Goal: Check status: Check status

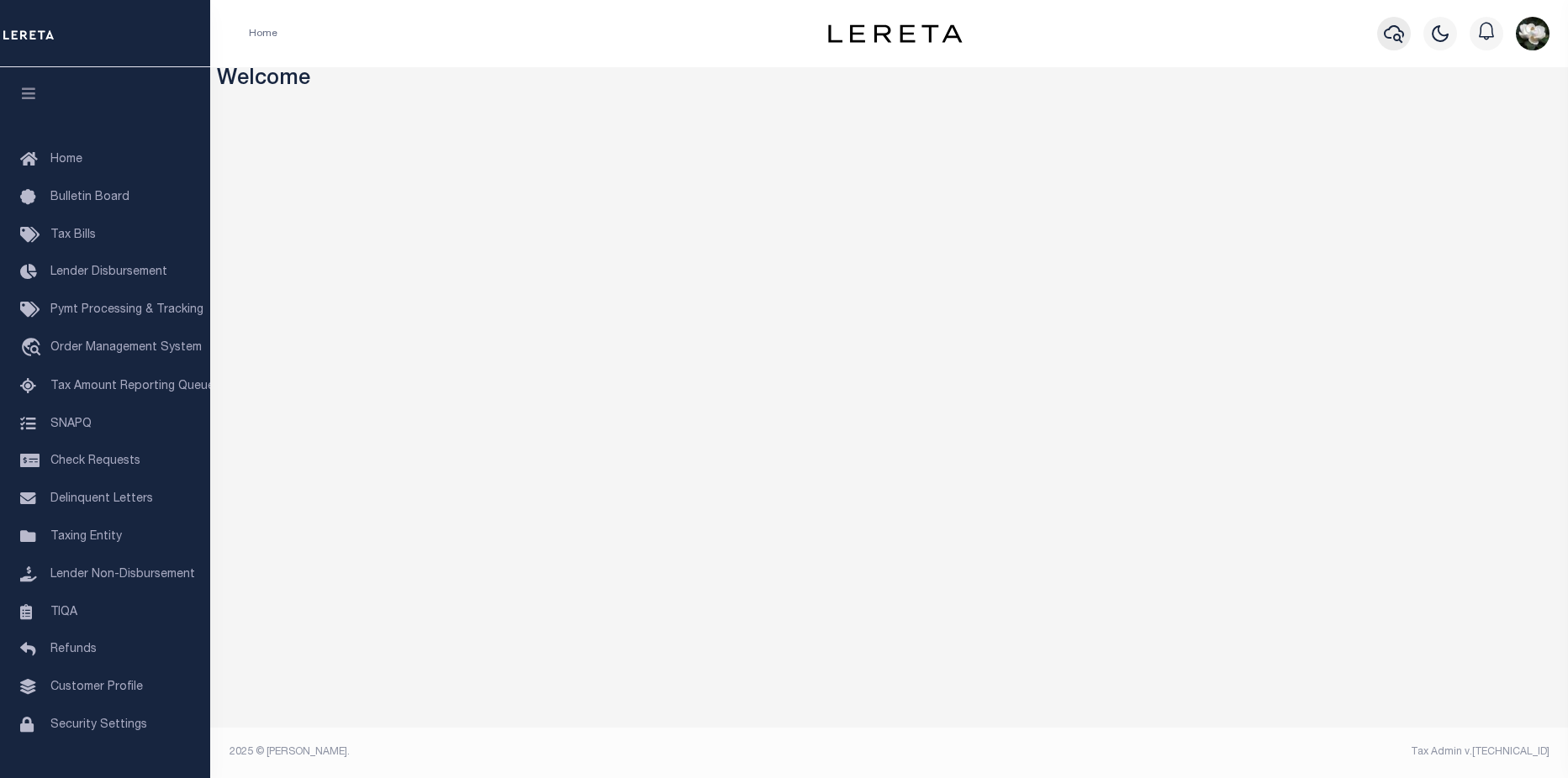
click at [1387, 33] on icon "button" at bounding box center [1394, 33] width 20 height 20
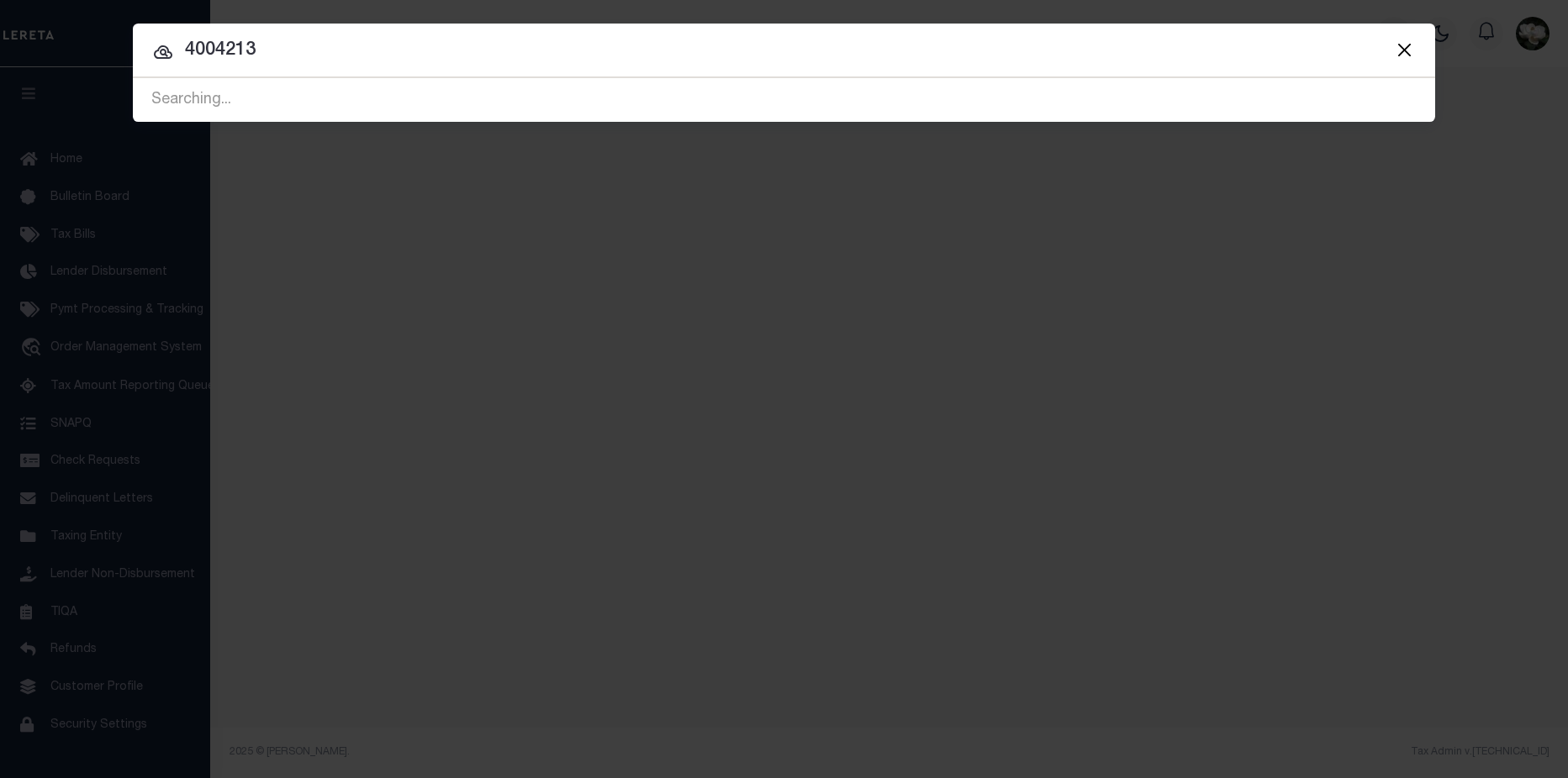
click at [220, 51] on input "4004213" at bounding box center [784, 50] width 1303 height 29
type input "40004213"
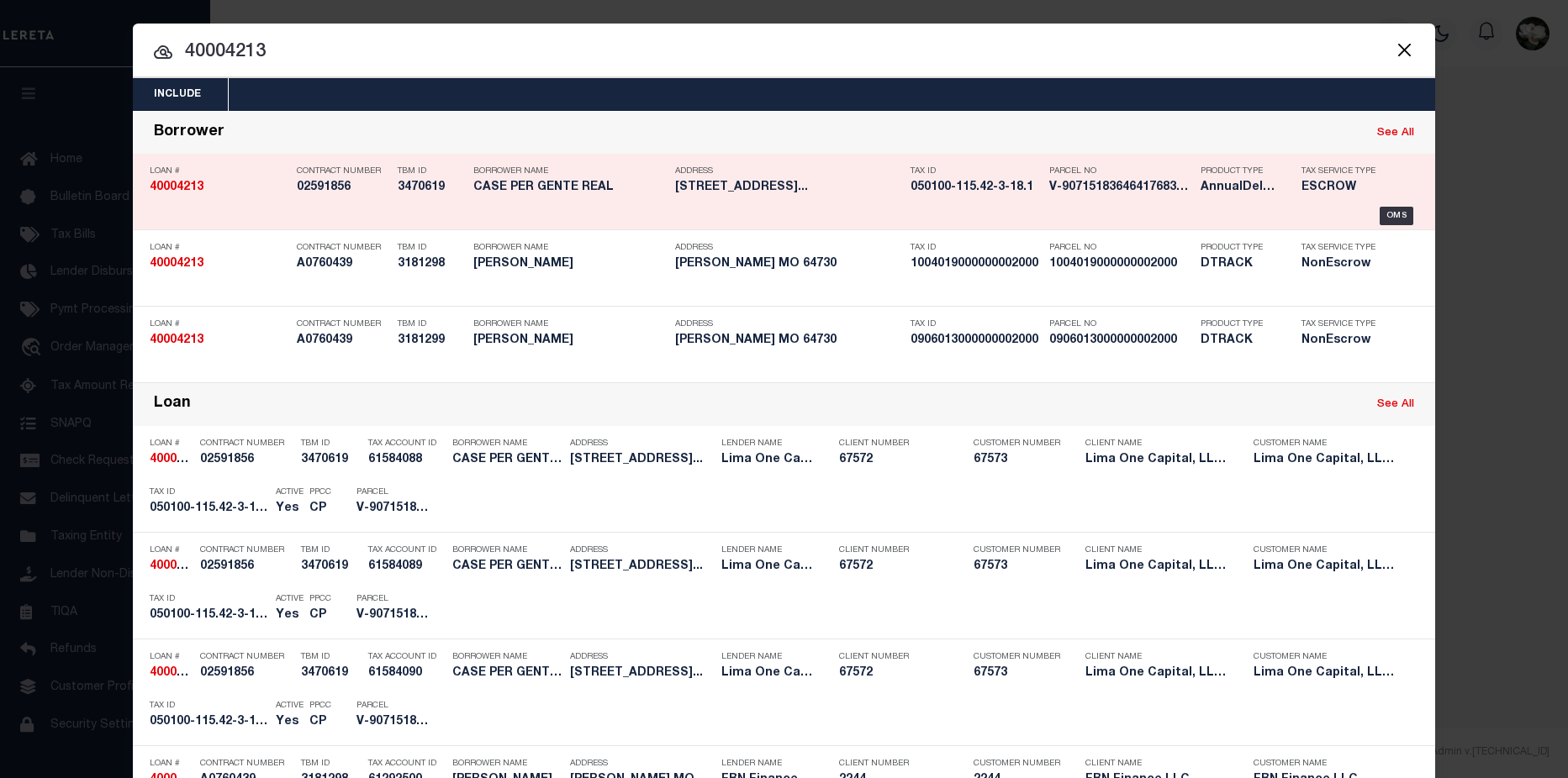
click at [1108, 191] on h5 "V-9071518364641768358099" at bounding box center [1120, 187] width 143 height 14
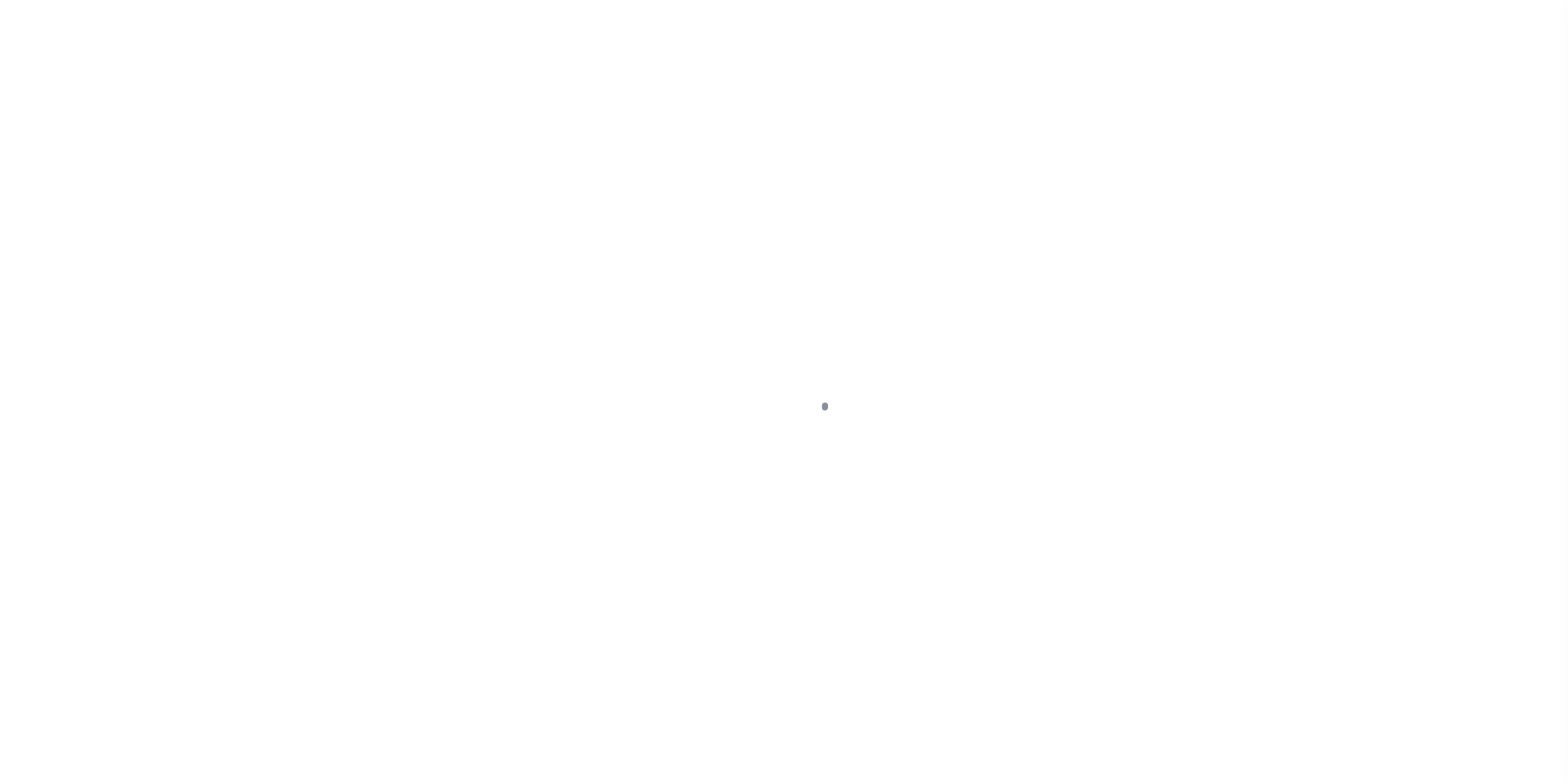
type input "[STREET_ADDRESS]"
radio input "true"
select select "Escrow"
type input "AUBURN [GEOGRAPHIC_DATA] 13021"
type input "40004213-1"
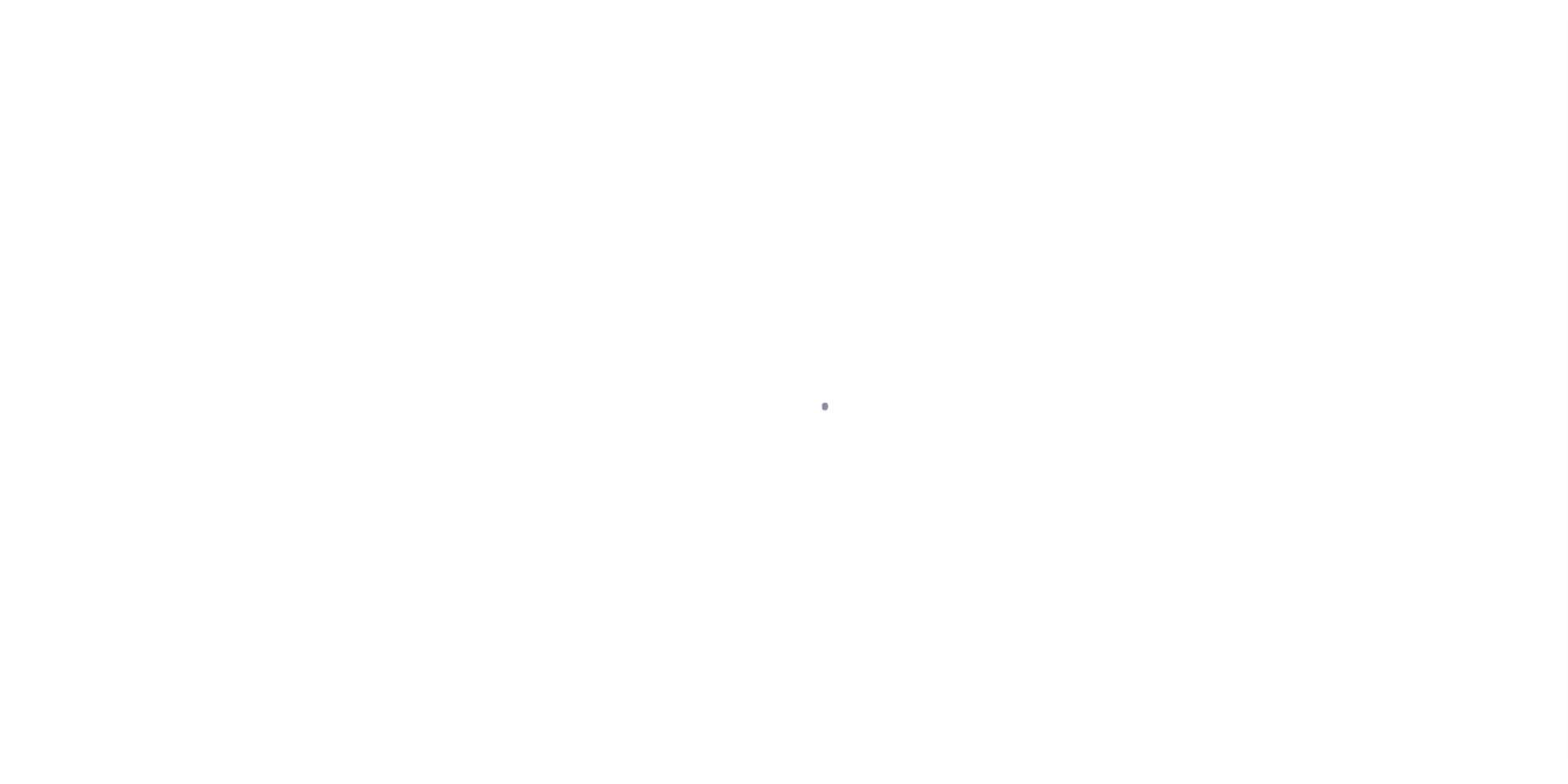
type input "NY"
type textarea "SEE FILE1"
select select "4"
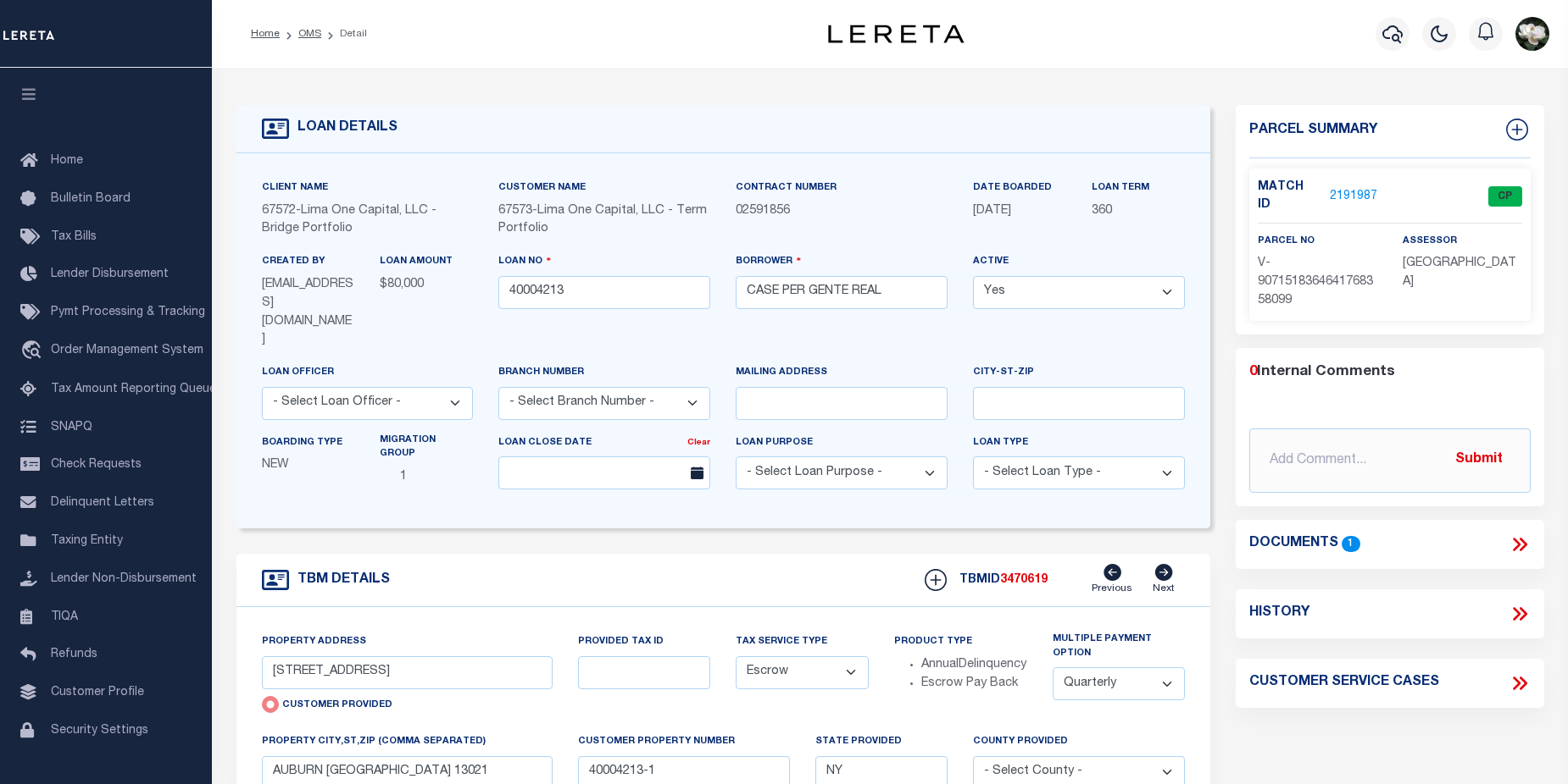
click at [1337, 193] on link "2191987" at bounding box center [1353, 196] width 48 height 18
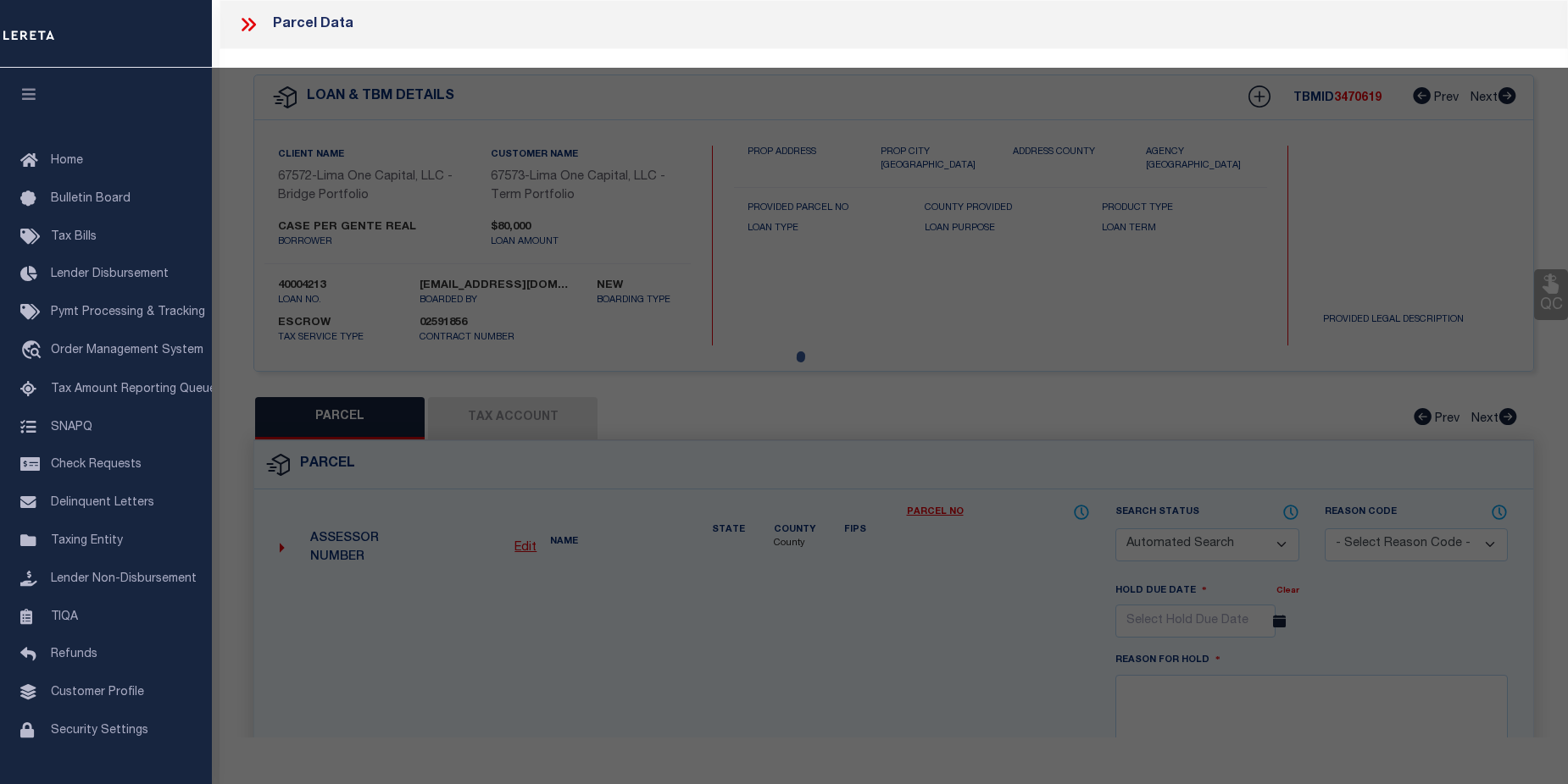
checkbox input "false"
select select "CP"
select select "AGW"
select select
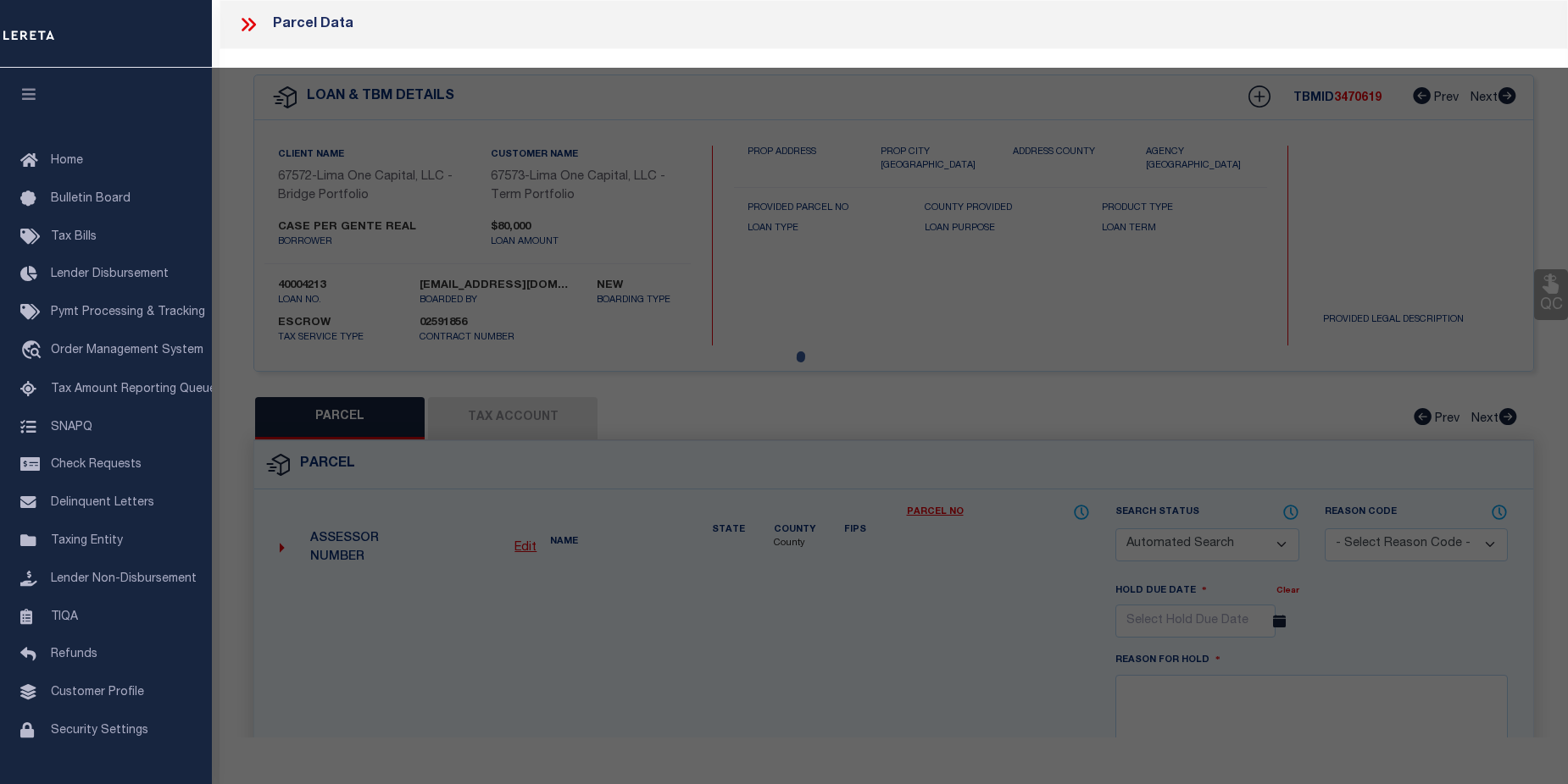
type input "[STREET_ADDRESS]"
checkbox input "false"
type input "AUBURN [GEOGRAPHIC_DATA] 13021"
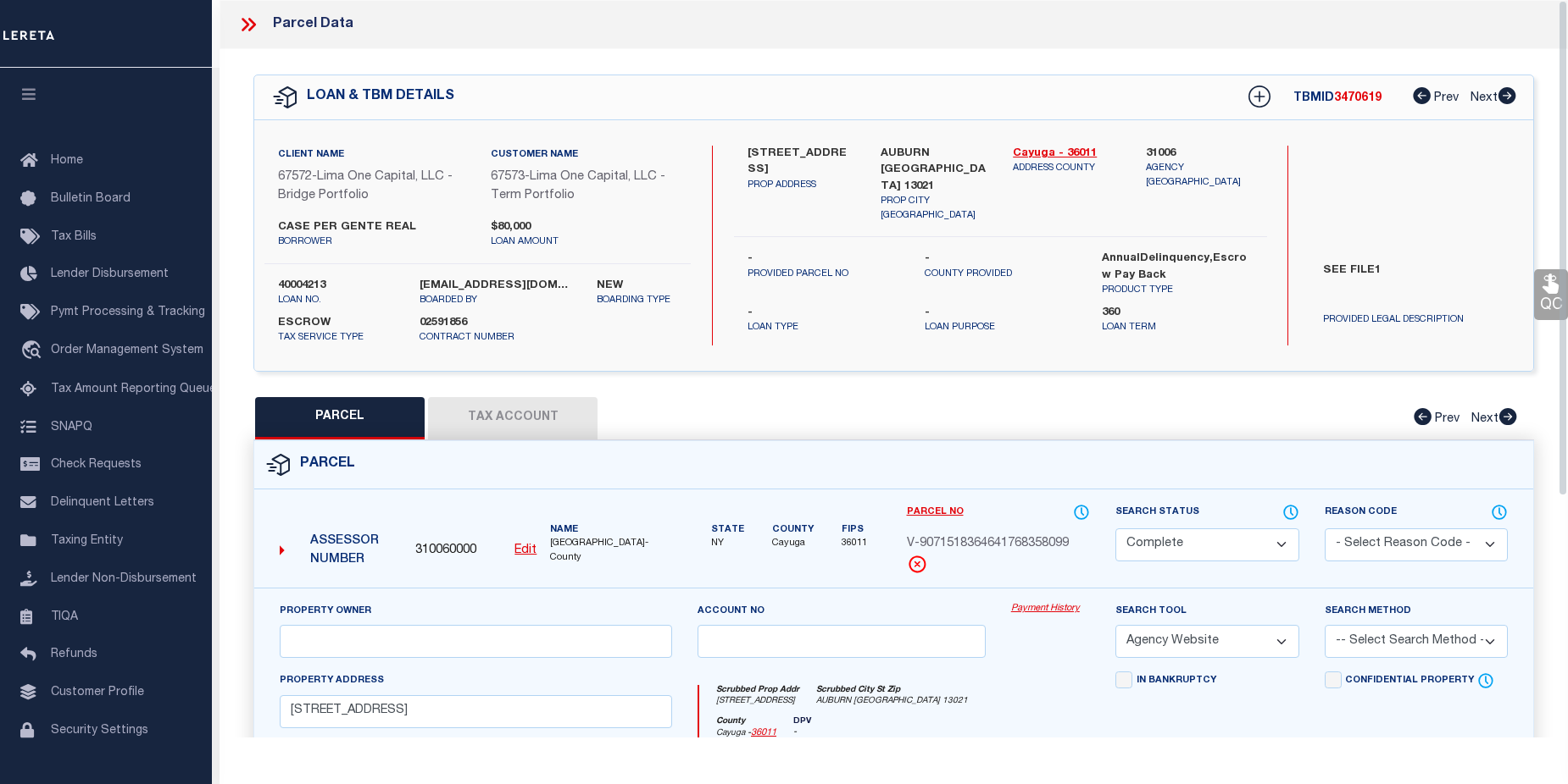
click at [1043, 614] on link "Payment History" at bounding box center [1051, 609] width 79 height 14
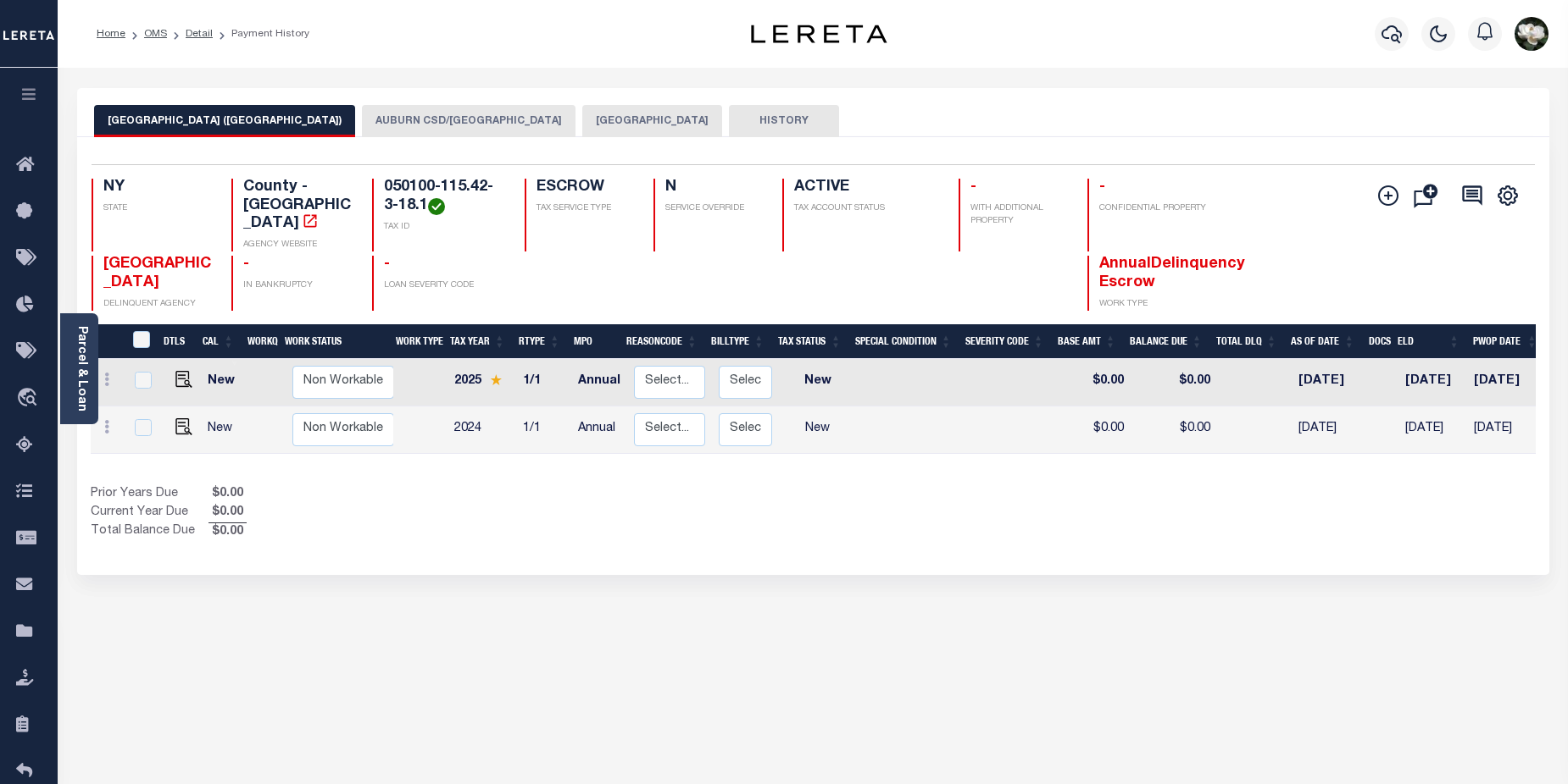
click at [398, 125] on button "AUBURN CSD/AUBURN CITY" at bounding box center [469, 121] width 214 height 32
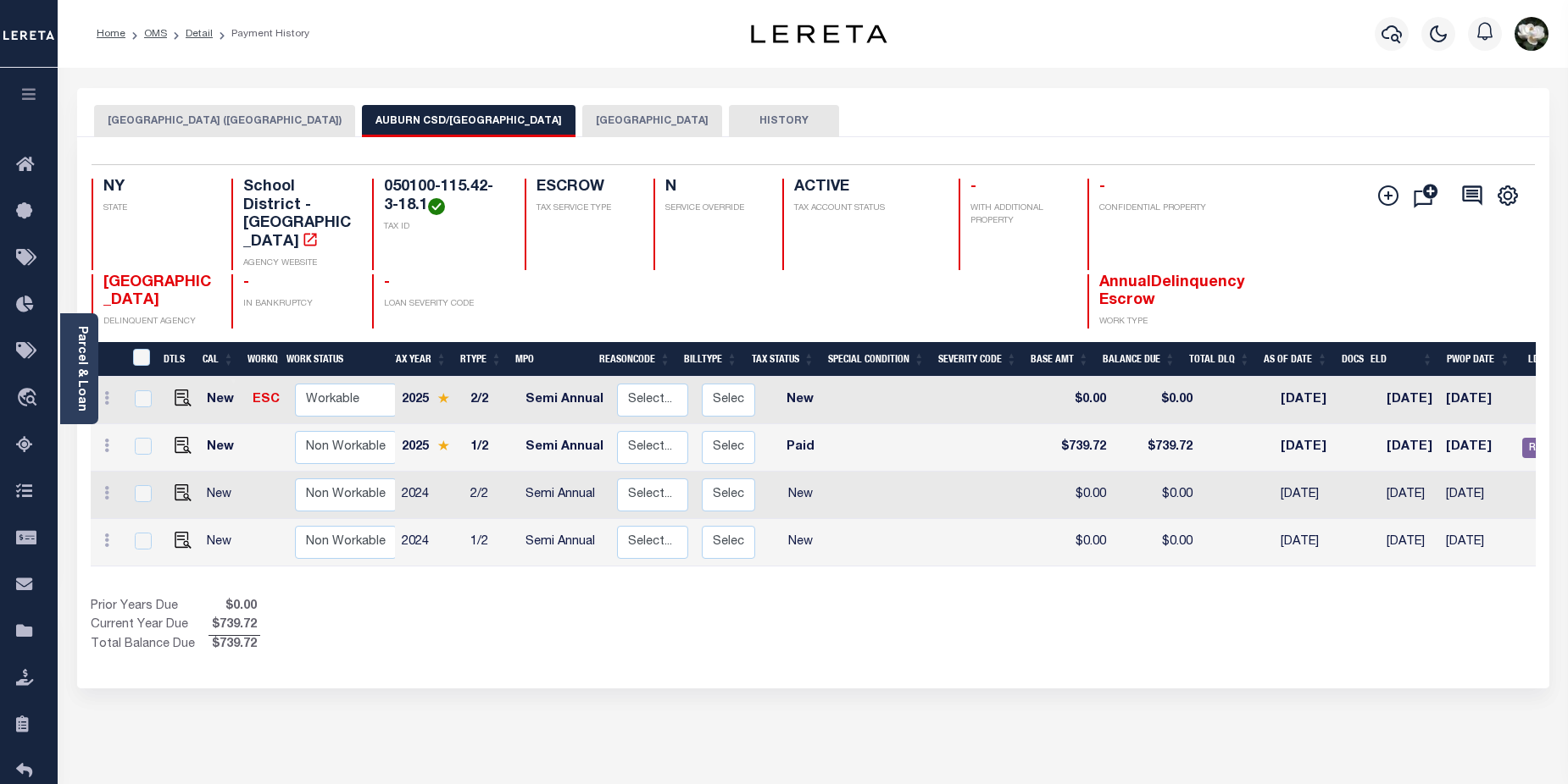
scroll to position [0, 56]
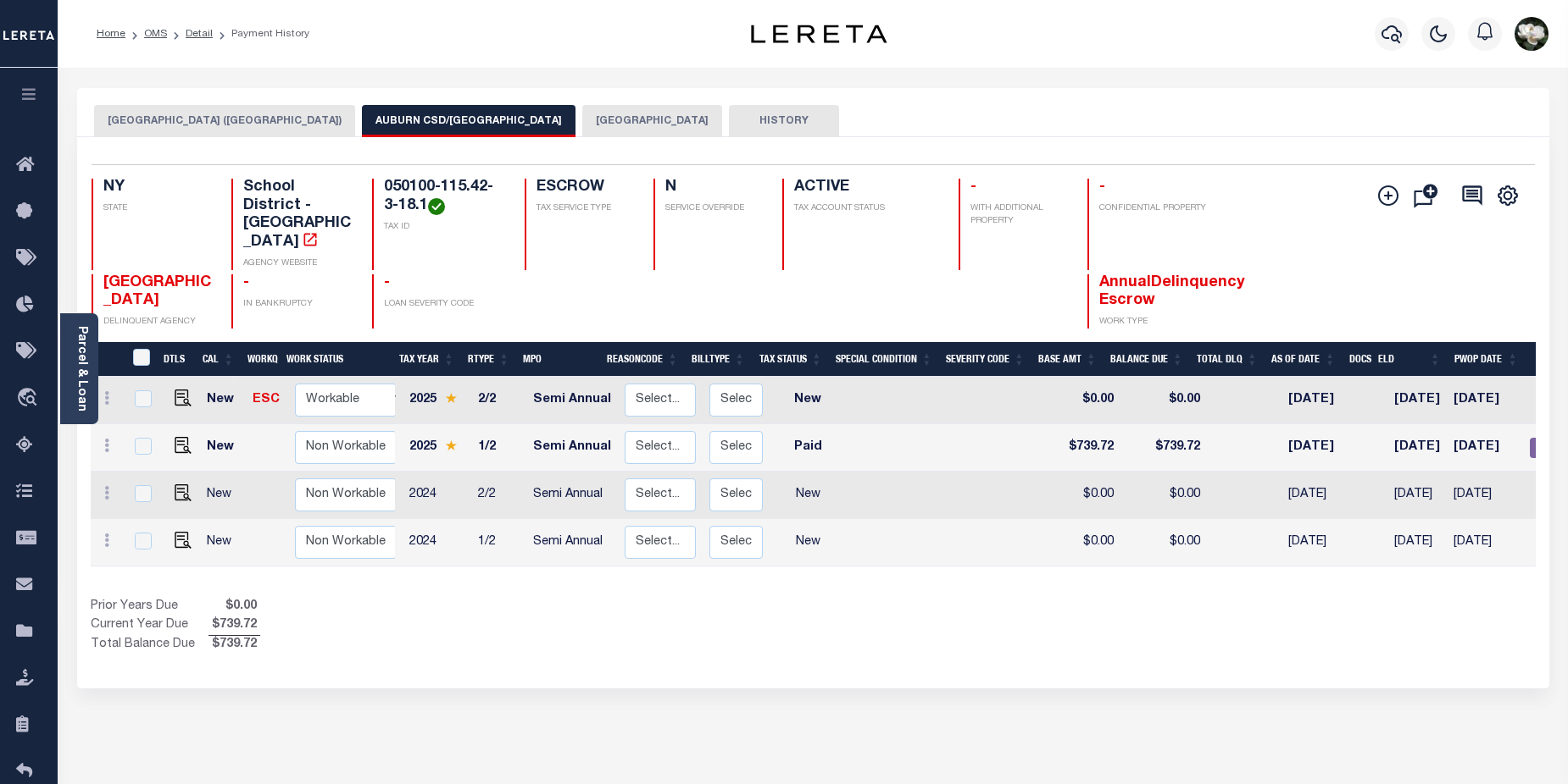
click at [582, 121] on button "AUBURN CITY" at bounding box center [652, 121] width 140 height 32
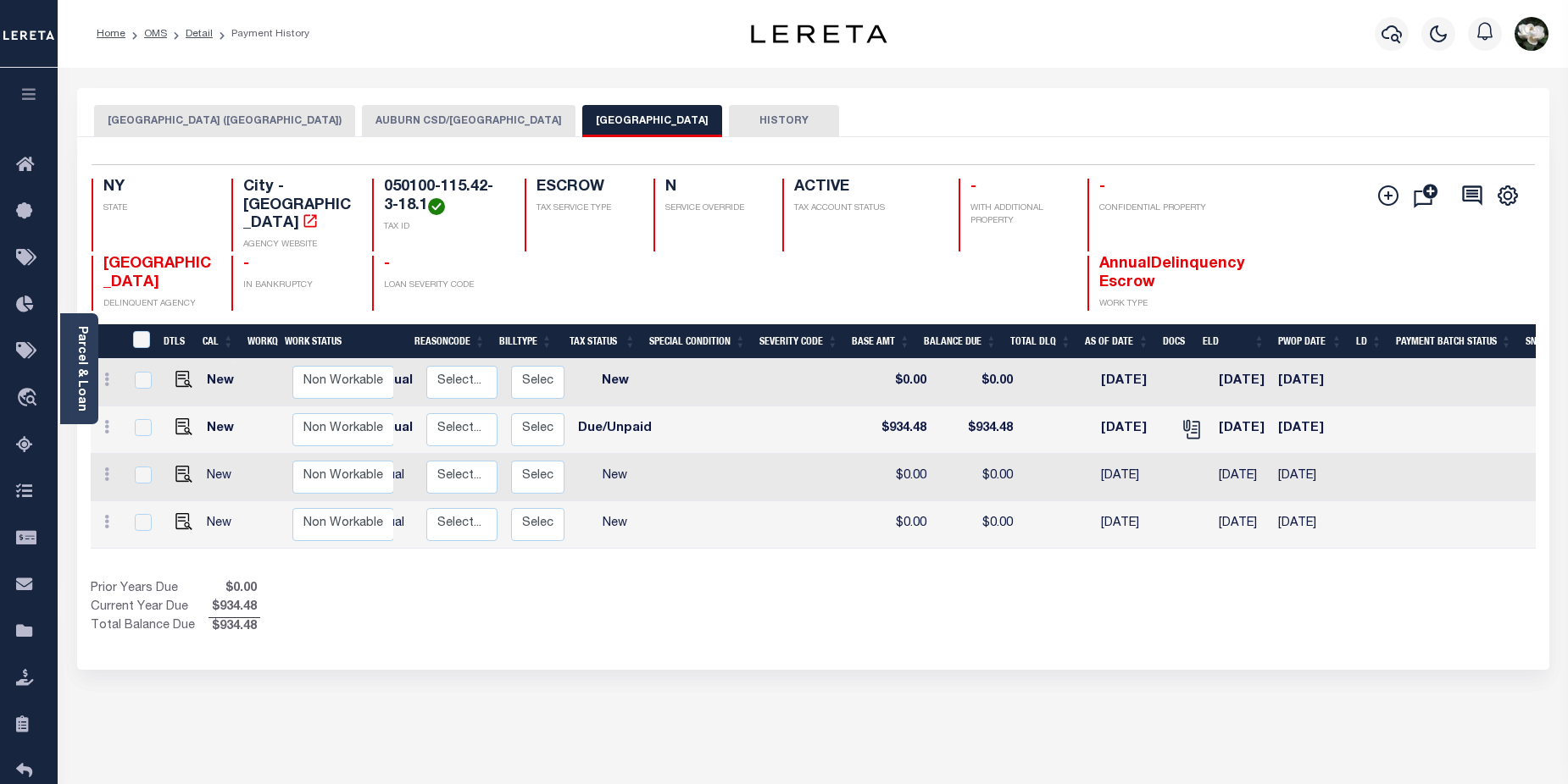
scroll to position [0, 277]
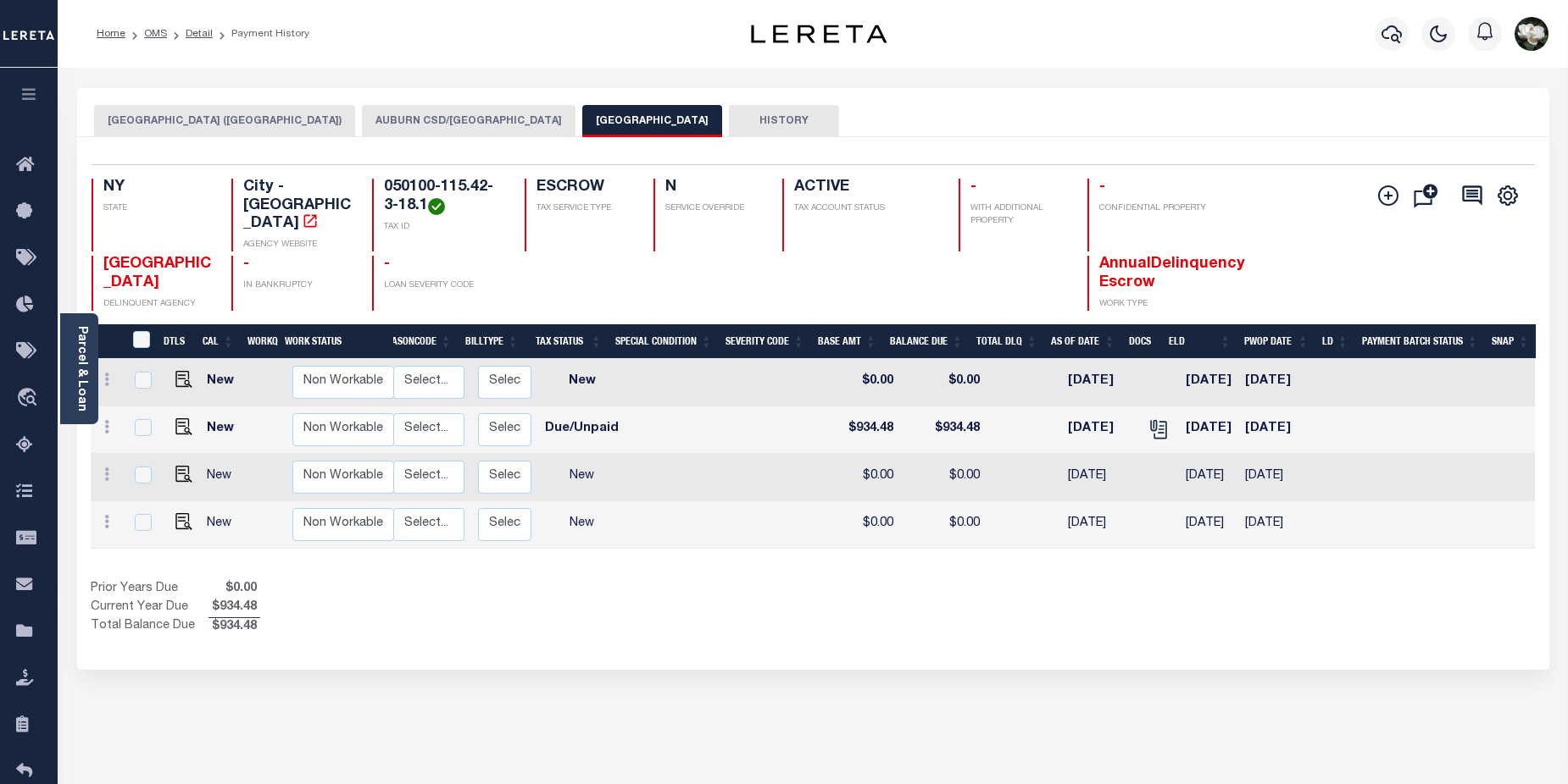
click at [408, 128] on button "AUBURN CSD/AUBURN CITY" at bounding box center [469, 121] width 214 height 32
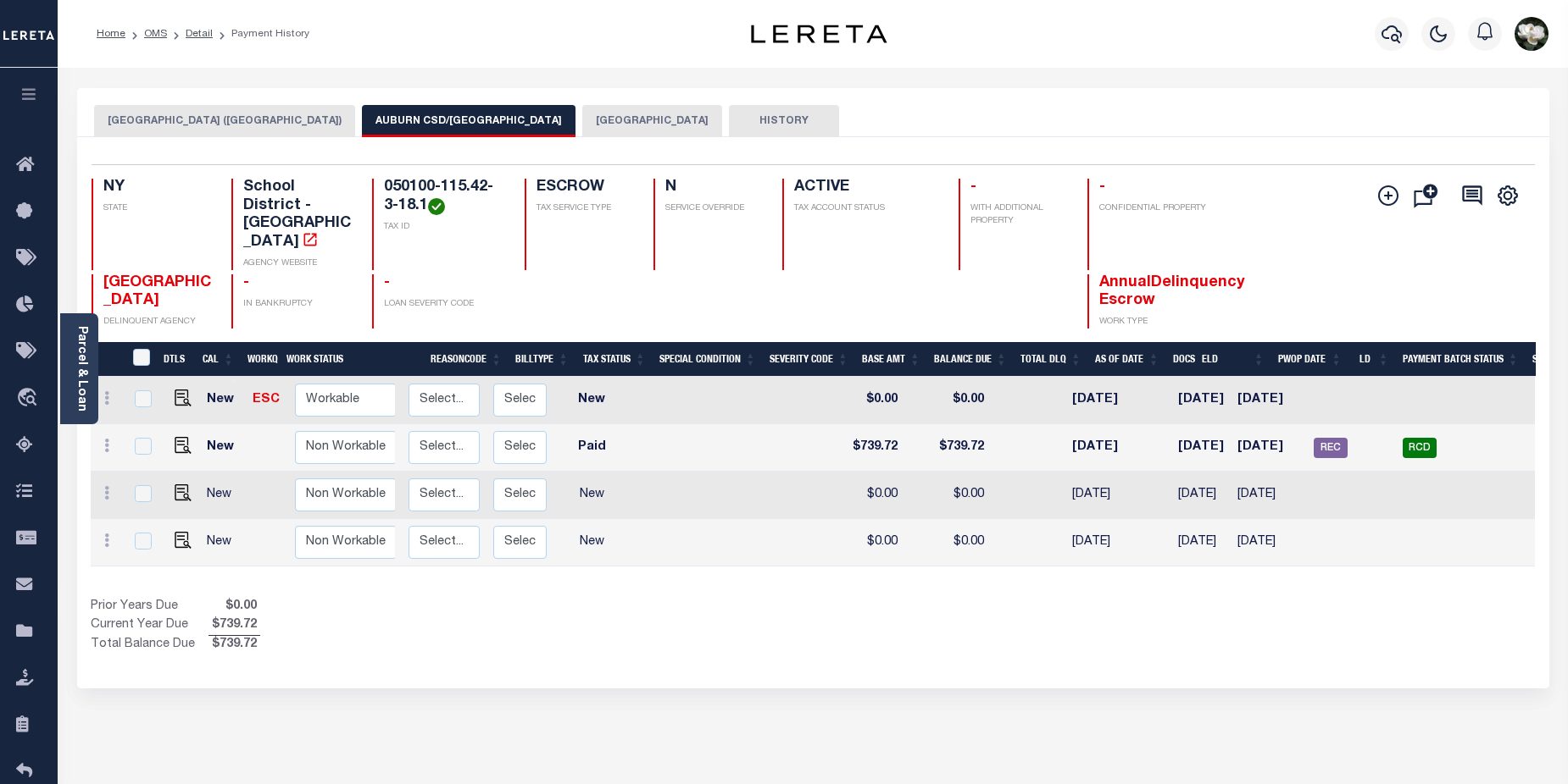
scroll to position [0, 273]
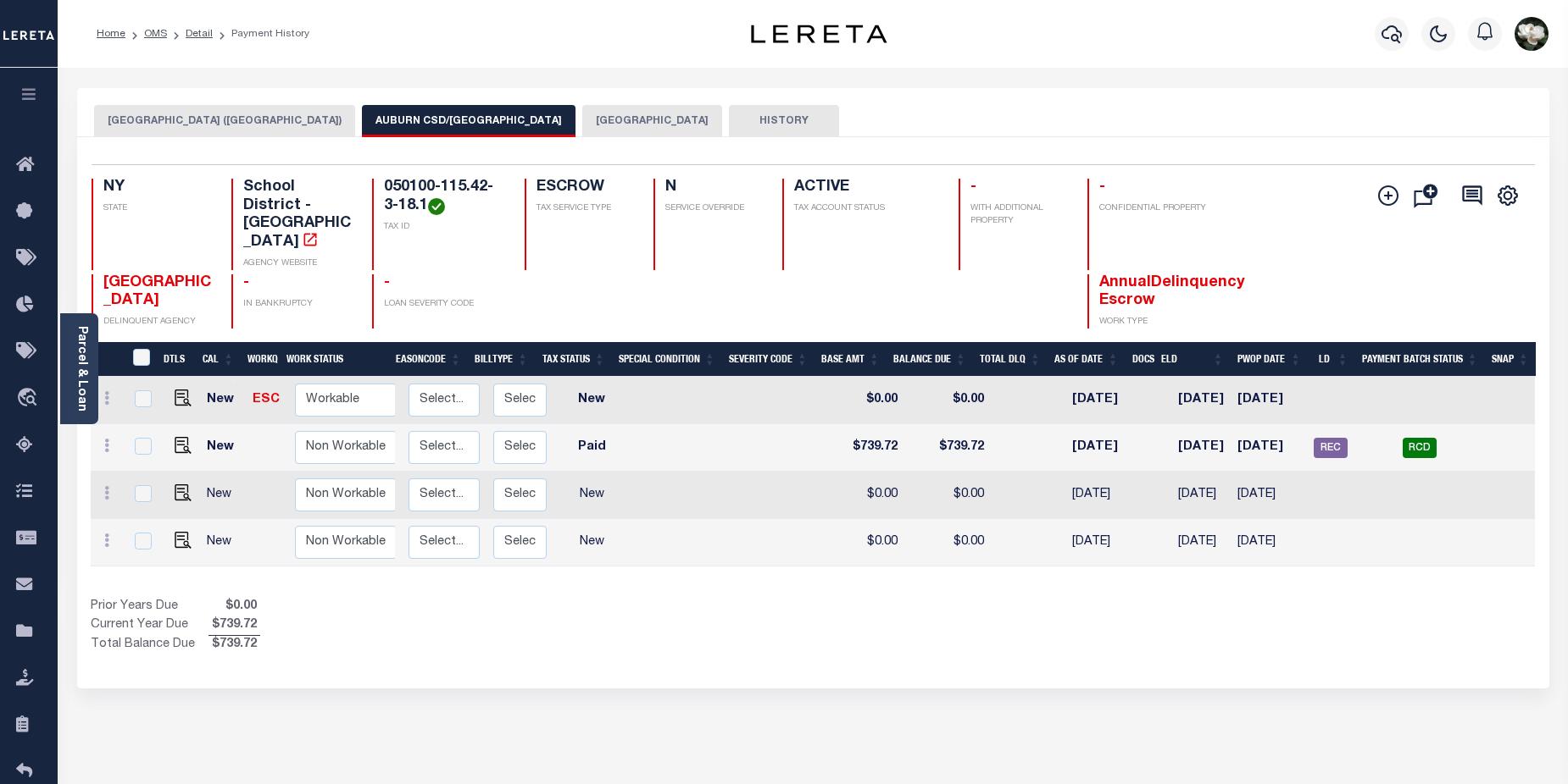
click at [582, 129] on button "AUBURN CITY" at bounding box center [652, 121] width 140 height 32
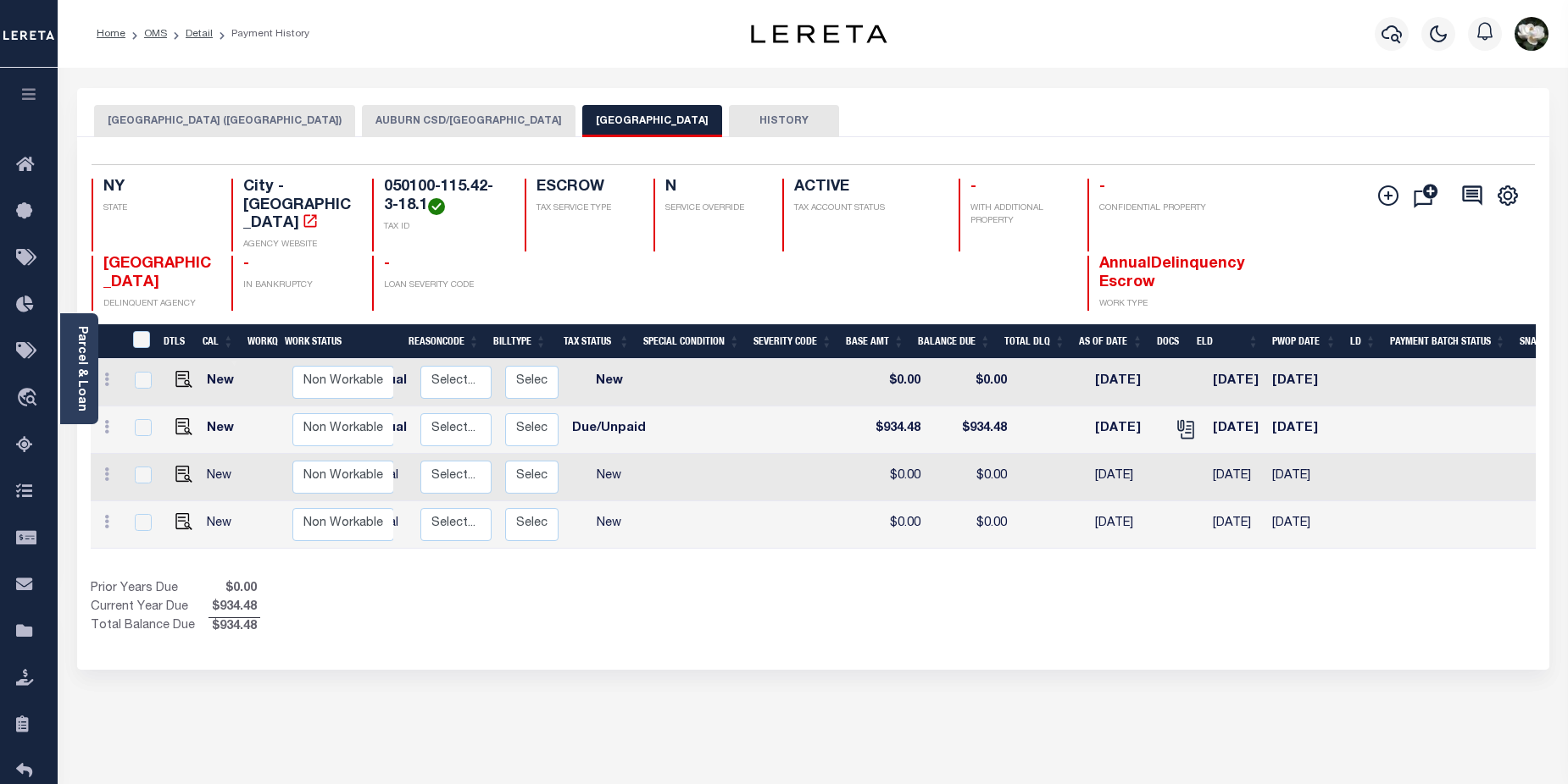
scroll to position [0, 277]
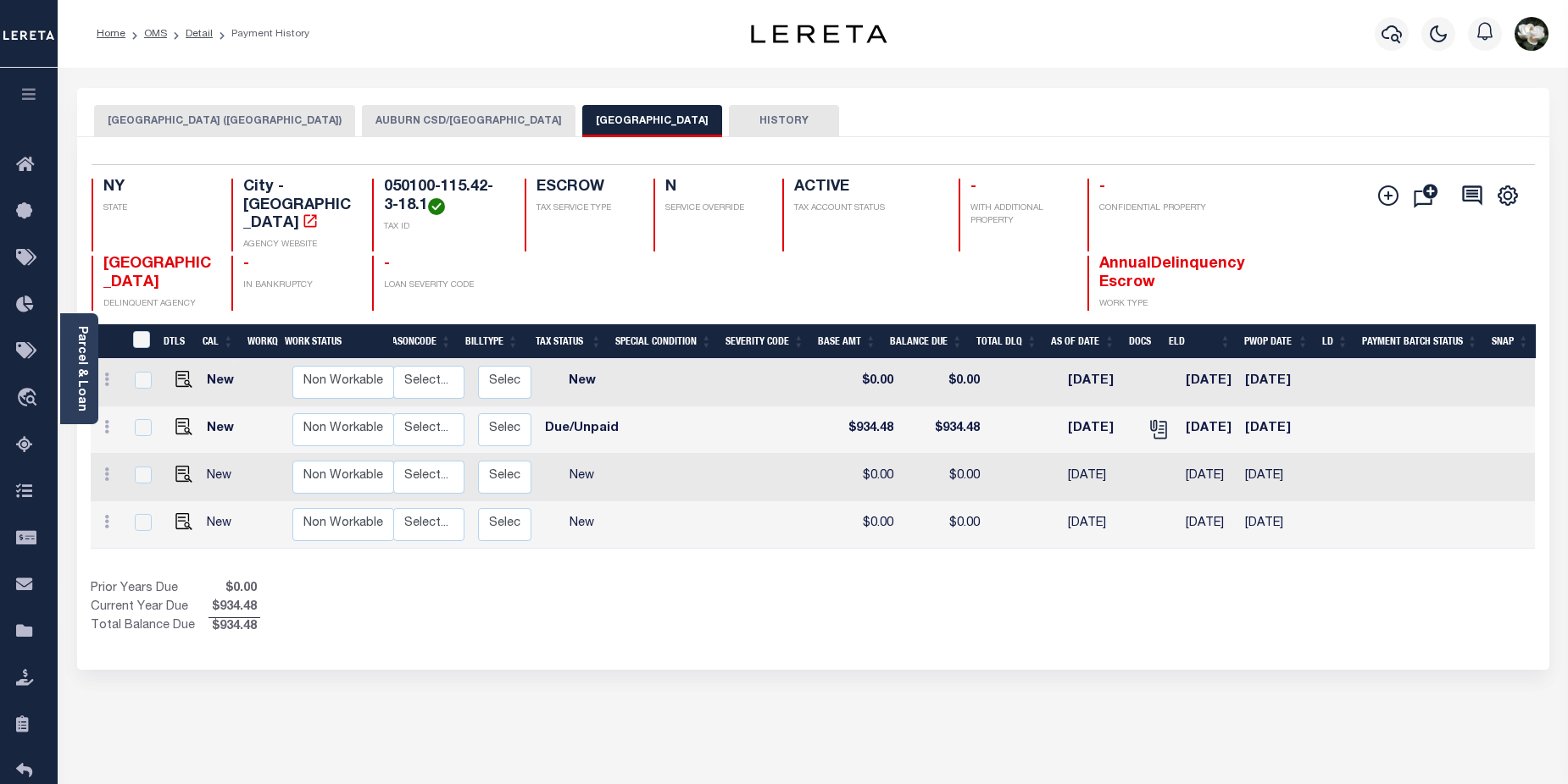
click at [423, 121] on button "AUBURN CSD/AUBURN CITY" at bounding box center [469, 121] width 214 height 32
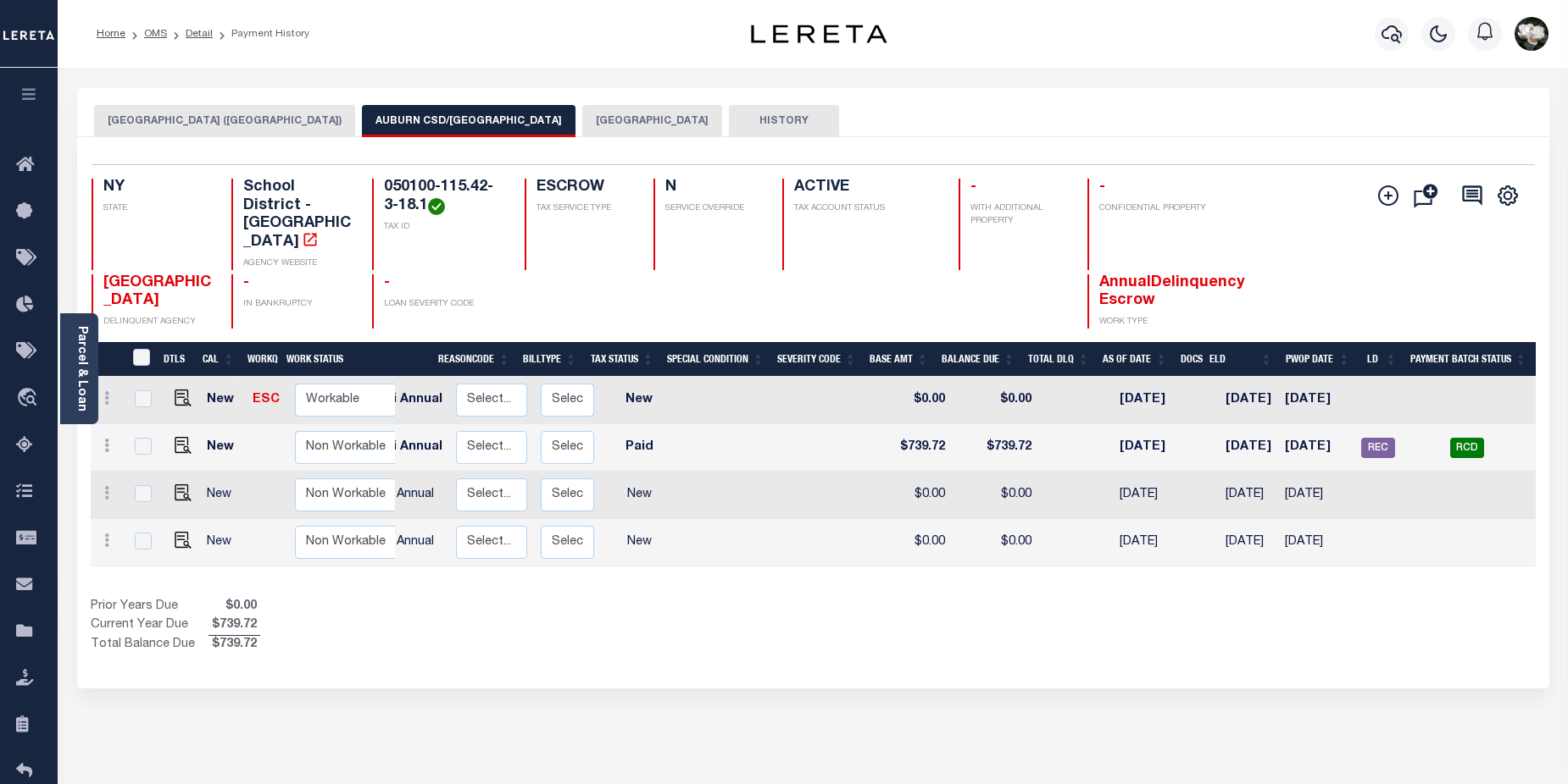
scroll to position [0, 243]
